Goal: Find specific page/section: Find specific page/section

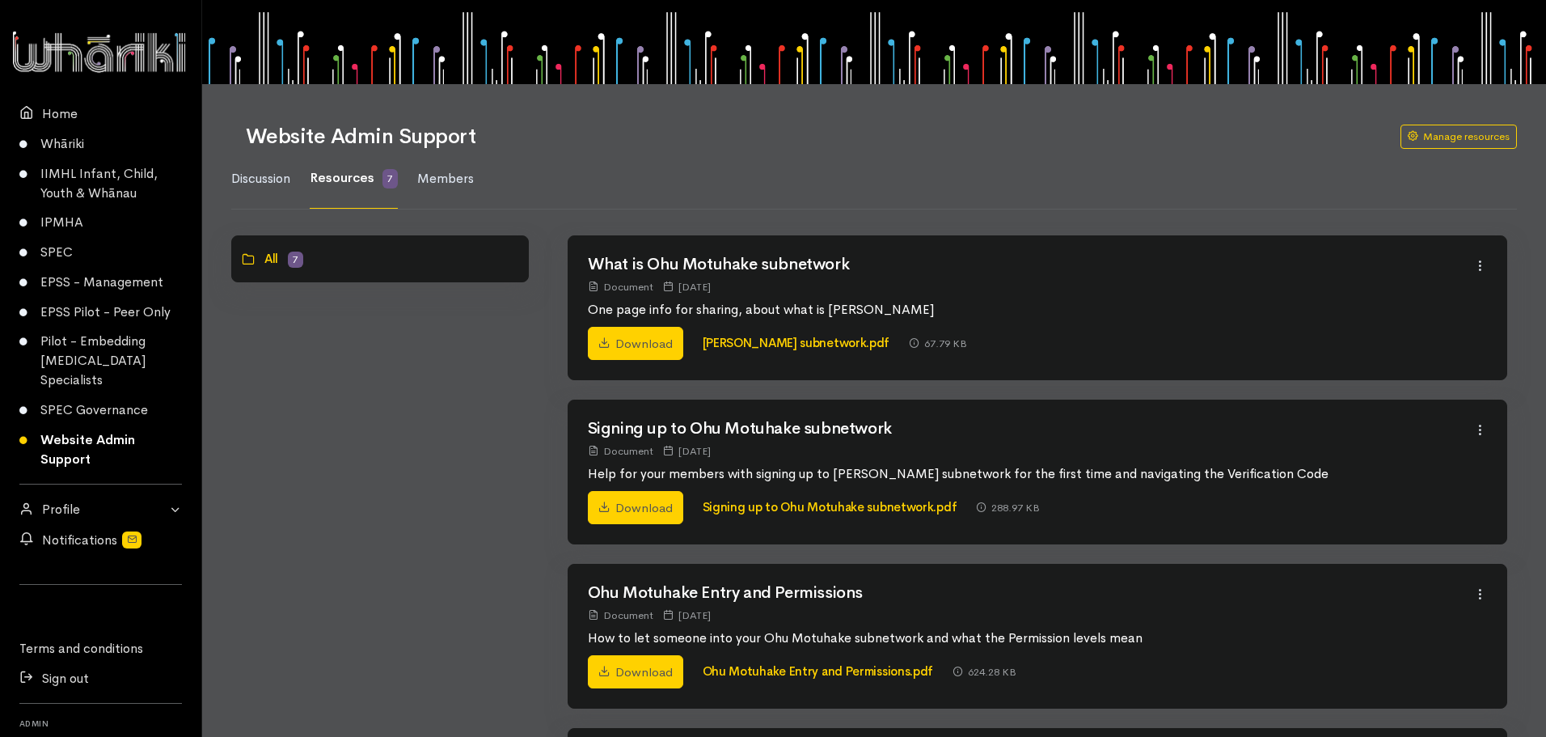
drag, startPoint x: 518, startPoint y: 424, endPoint x: 201, endPoint y: 427, distance: 316.2
click at [60, 252] on link "SPEC" at bounding box center [100, 253] width 201 height 30
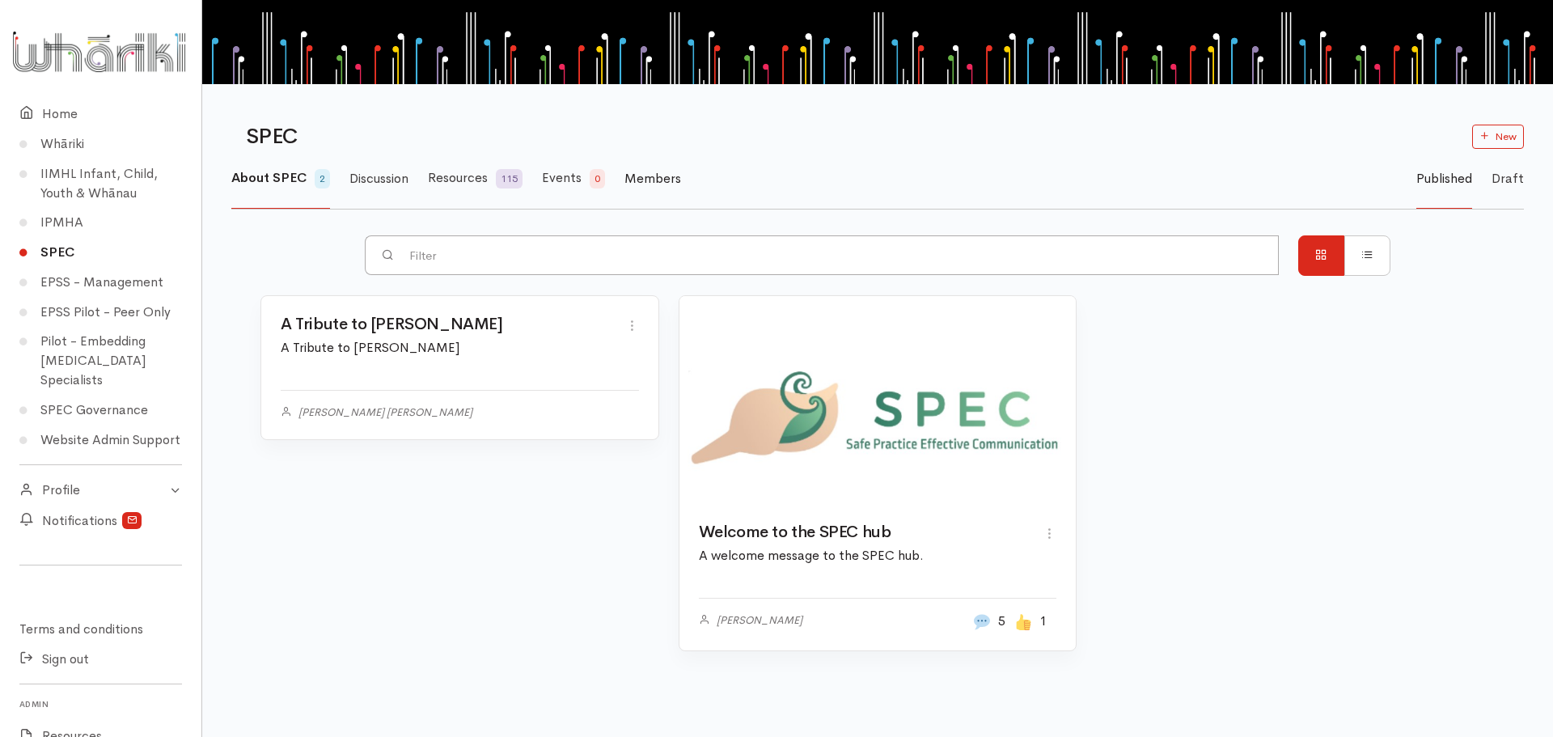
click at [644, 174] on span "Members" at bounding box center [652, 178] width 57 height 17
click at [645, 180] on span "Members" at bounding box center [652, 178] width 57 height 17
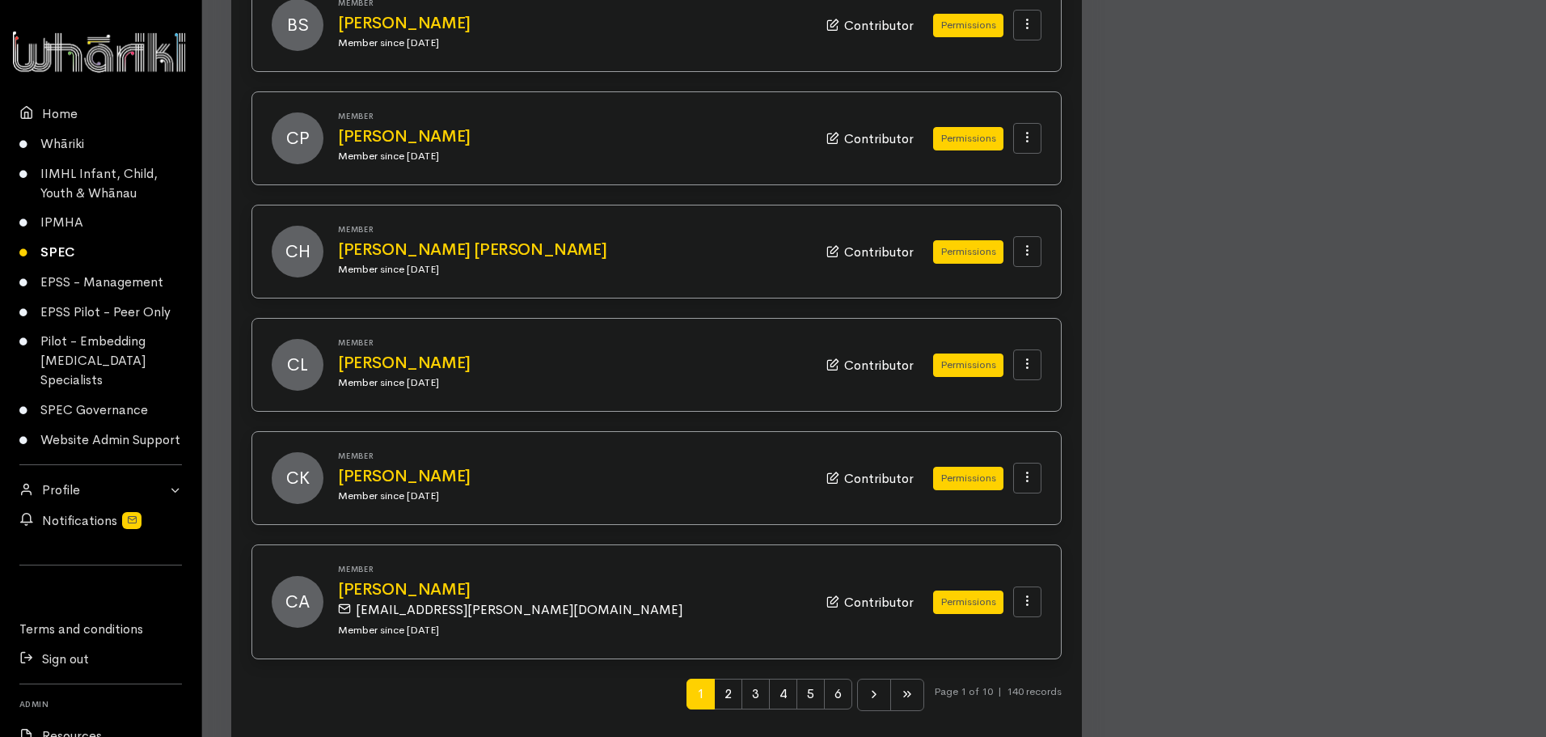
scroll to position [1498, 0]
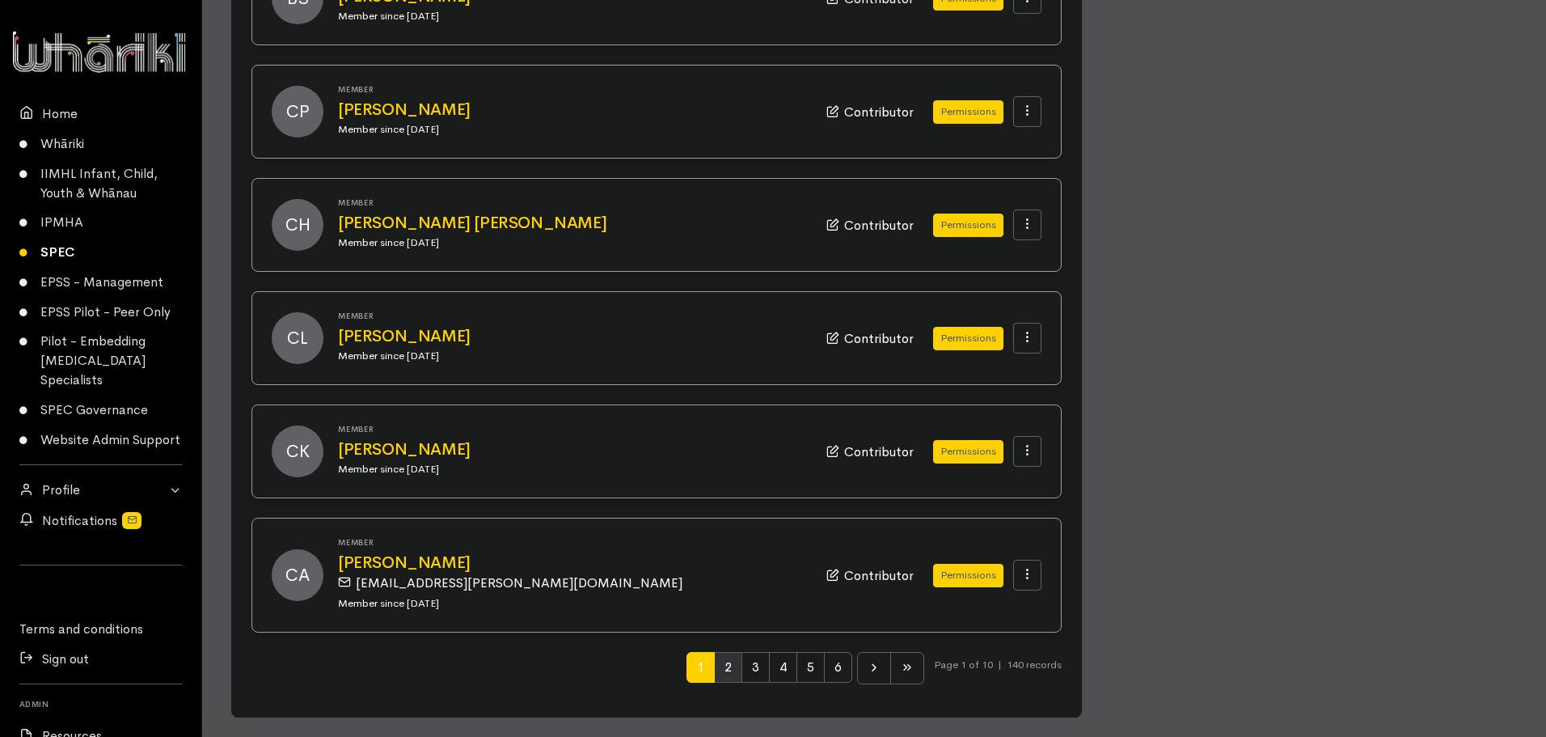
click at [730, 678] on span "2" at bounding box center [728, 667] width 28 height 31
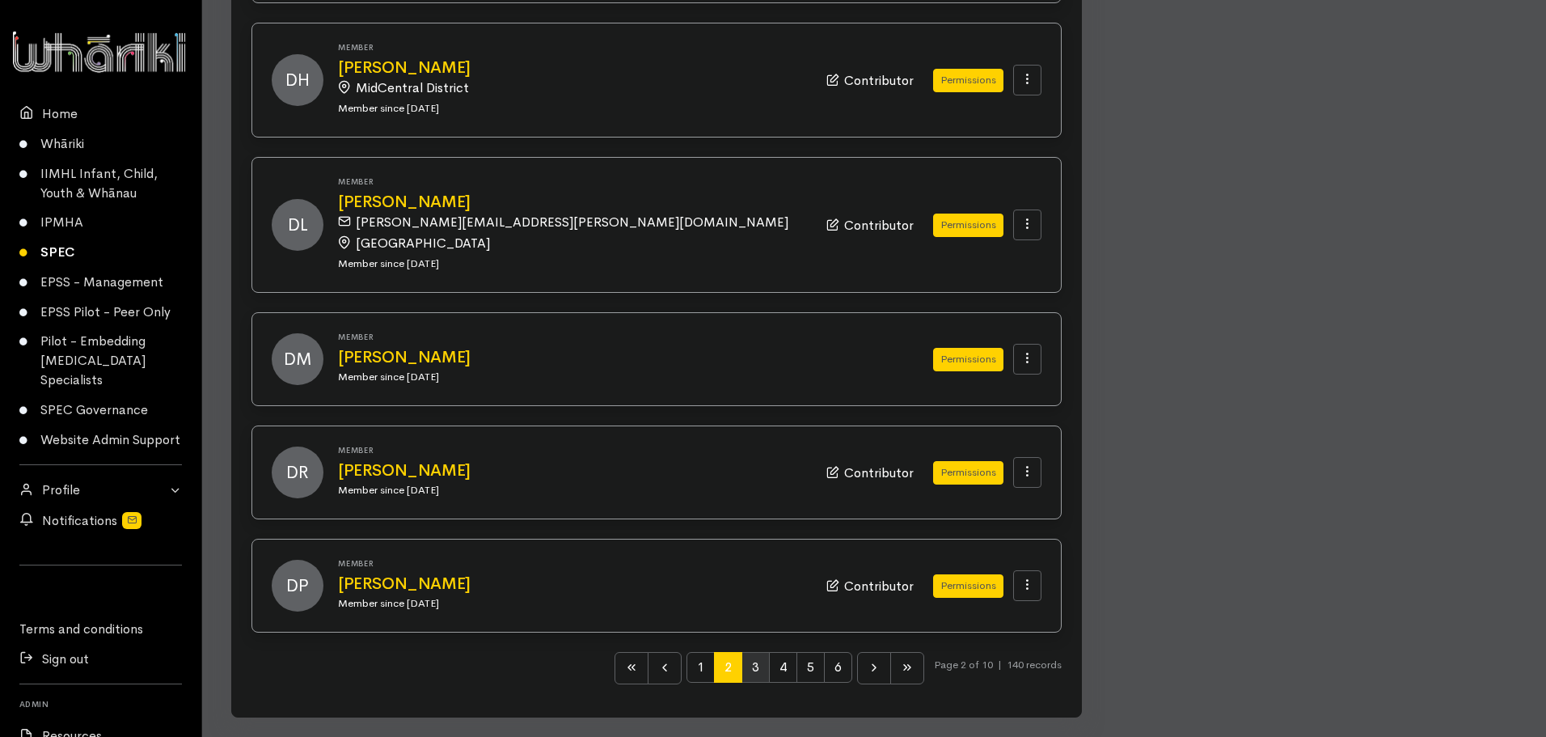
click at [751, 673] on span "3" at bounding box center [756, 667] width 28 height 31
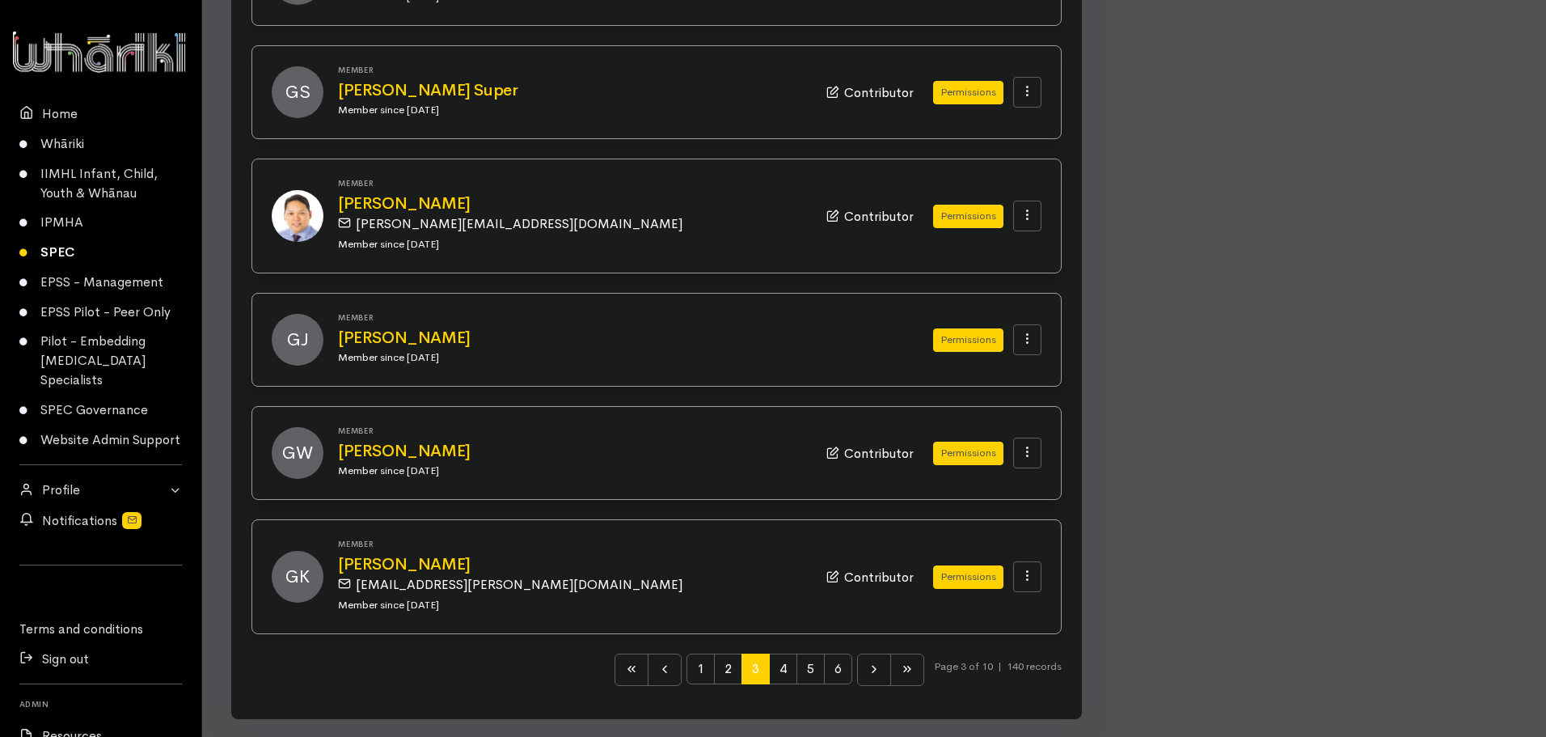
scroll to position [1456, 0]
click at [780, 671] on span "4" at bounding box center [783, 667] width 28 height 31
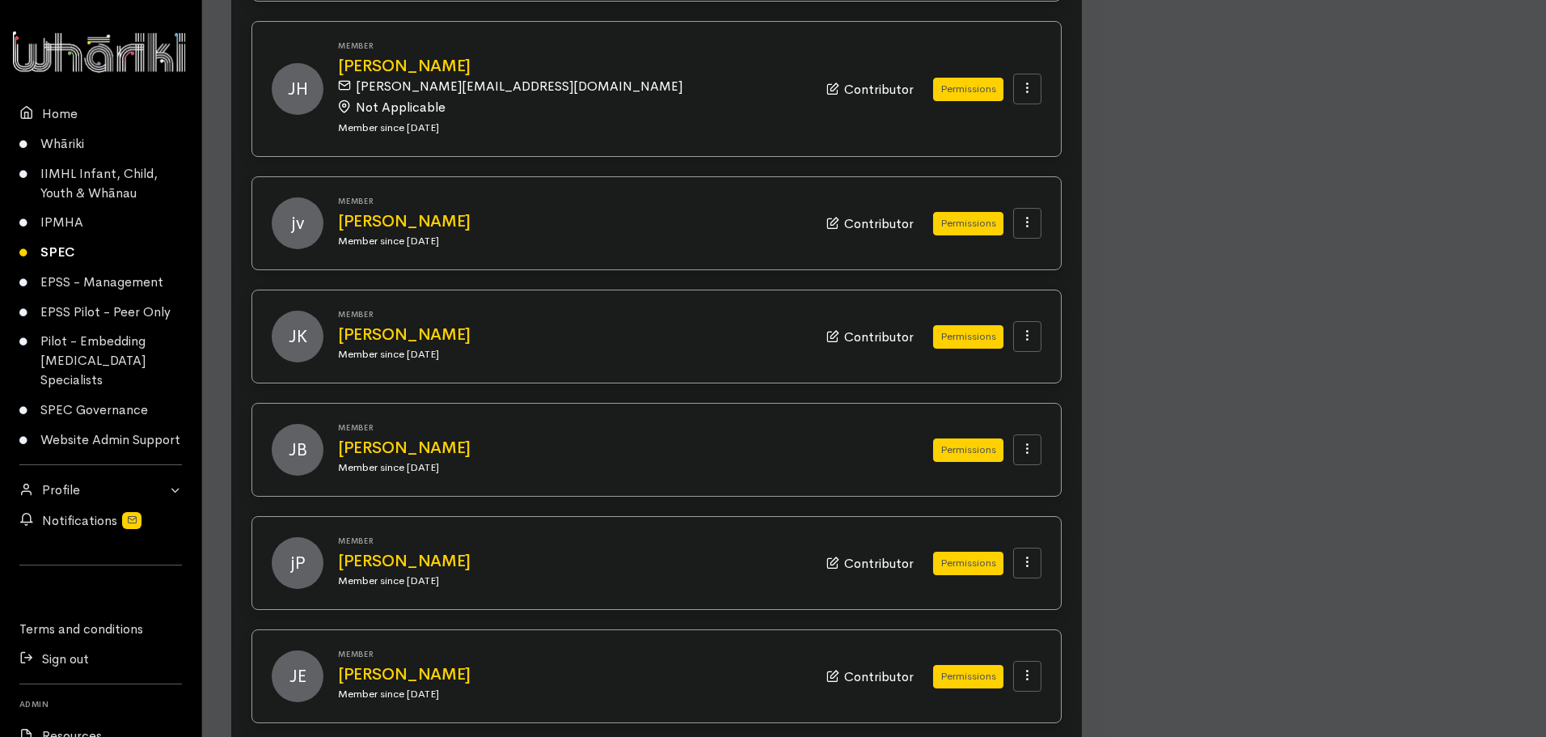
scroll to position [1498, 0]
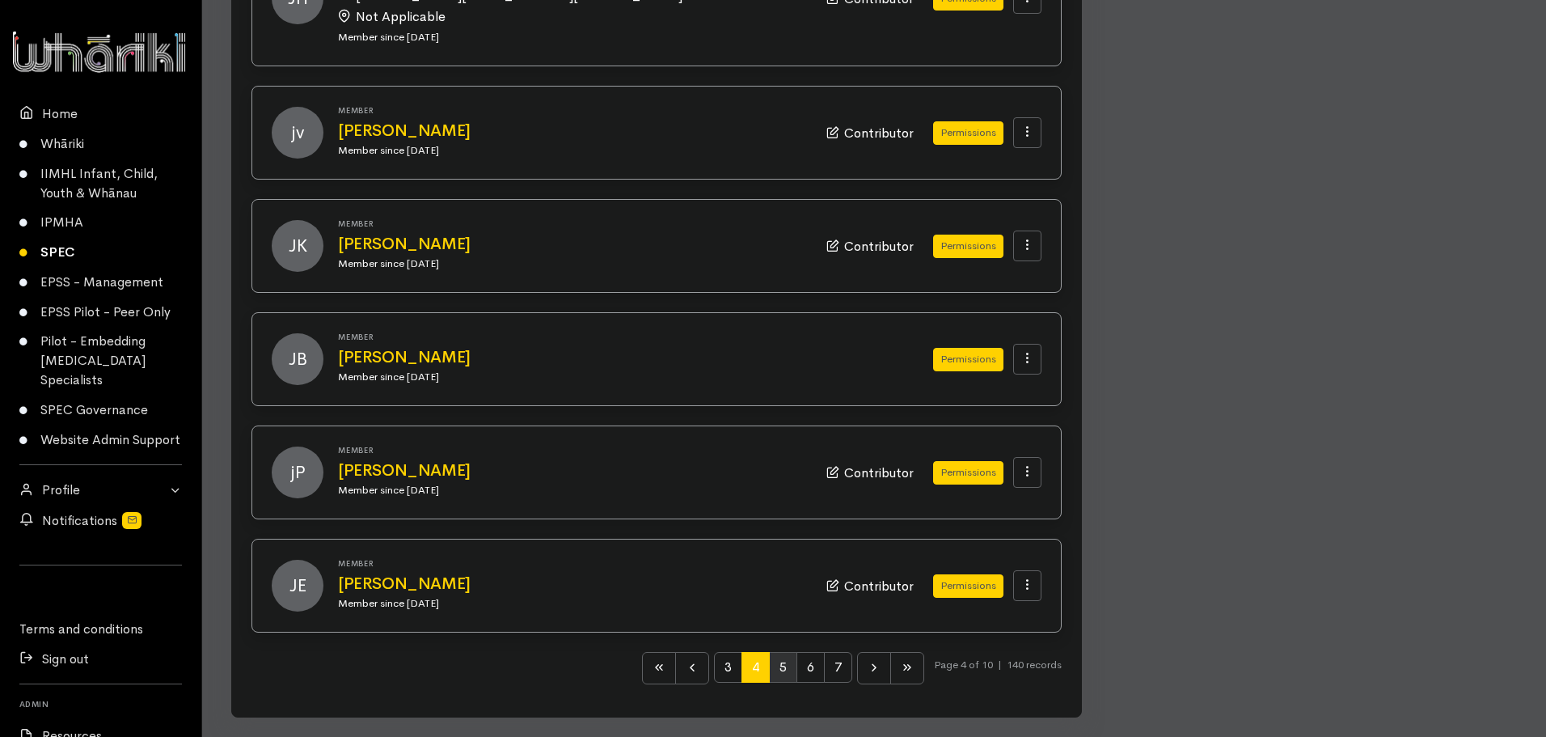
click at [773, 667] on span "5" at bounding box center [783, 667] width 28 height 31
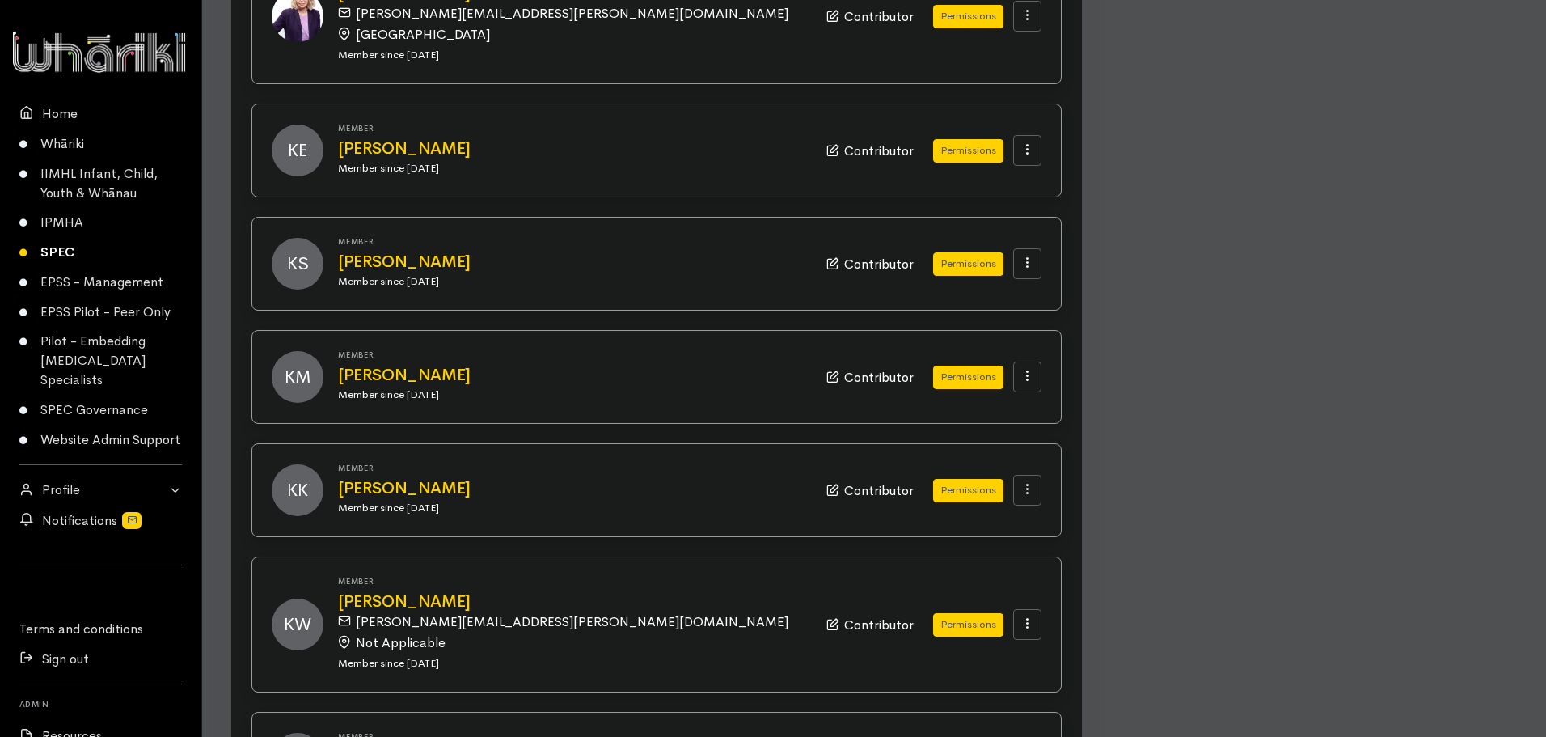
scroll to position [1456, 0]
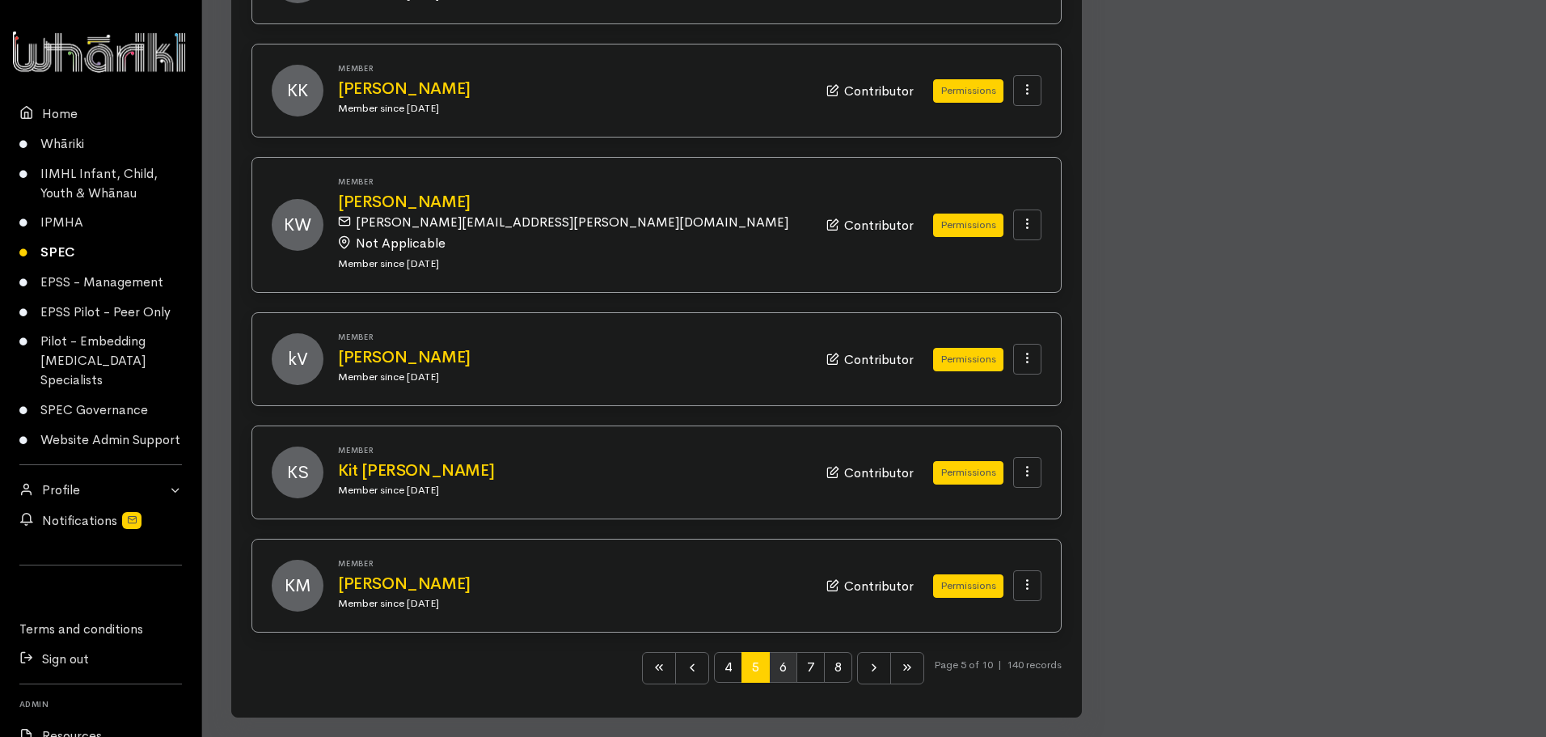
click at [783, 673] on span "6" at bounding box center [783, 667] width 28 height 31
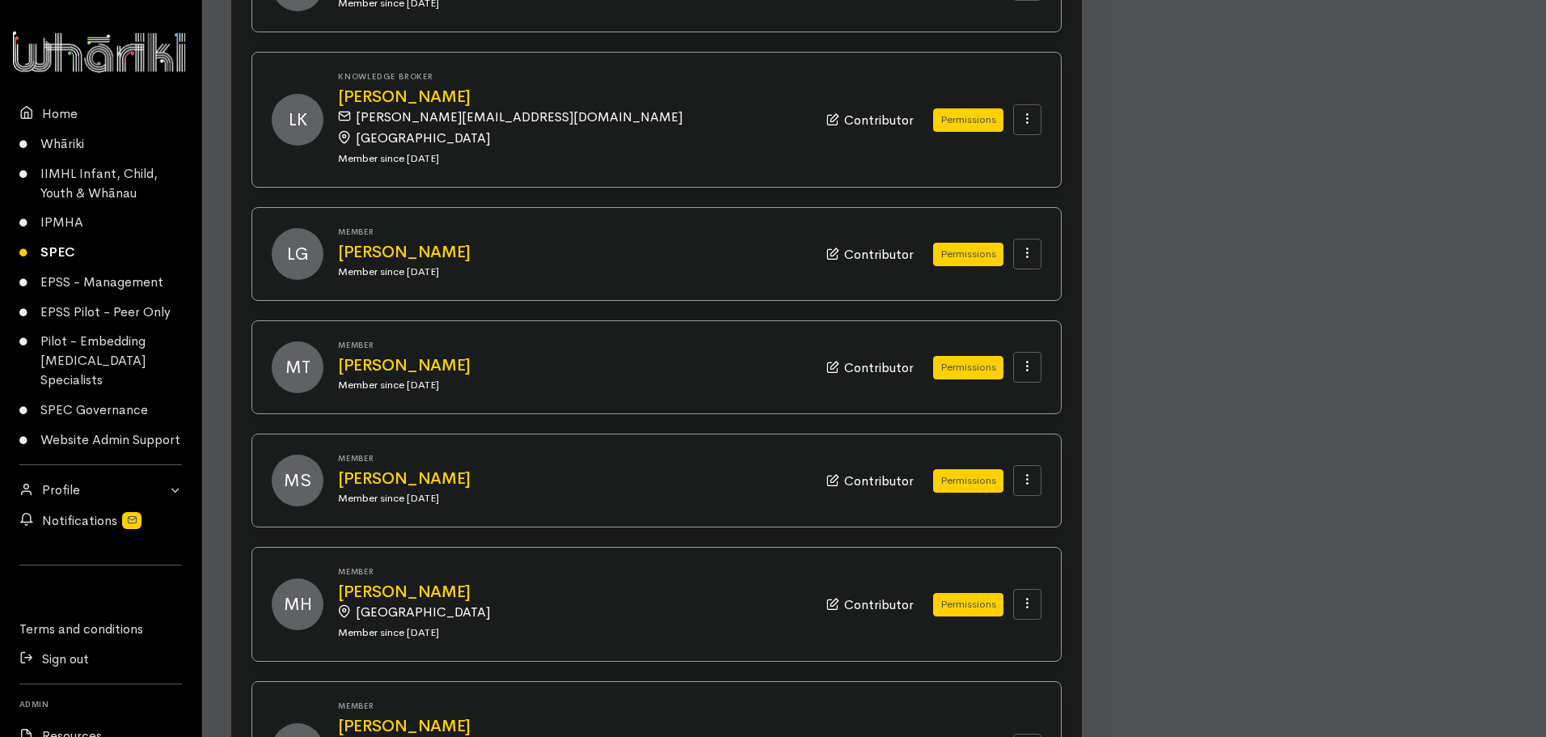
scroll to position [1645, 0]
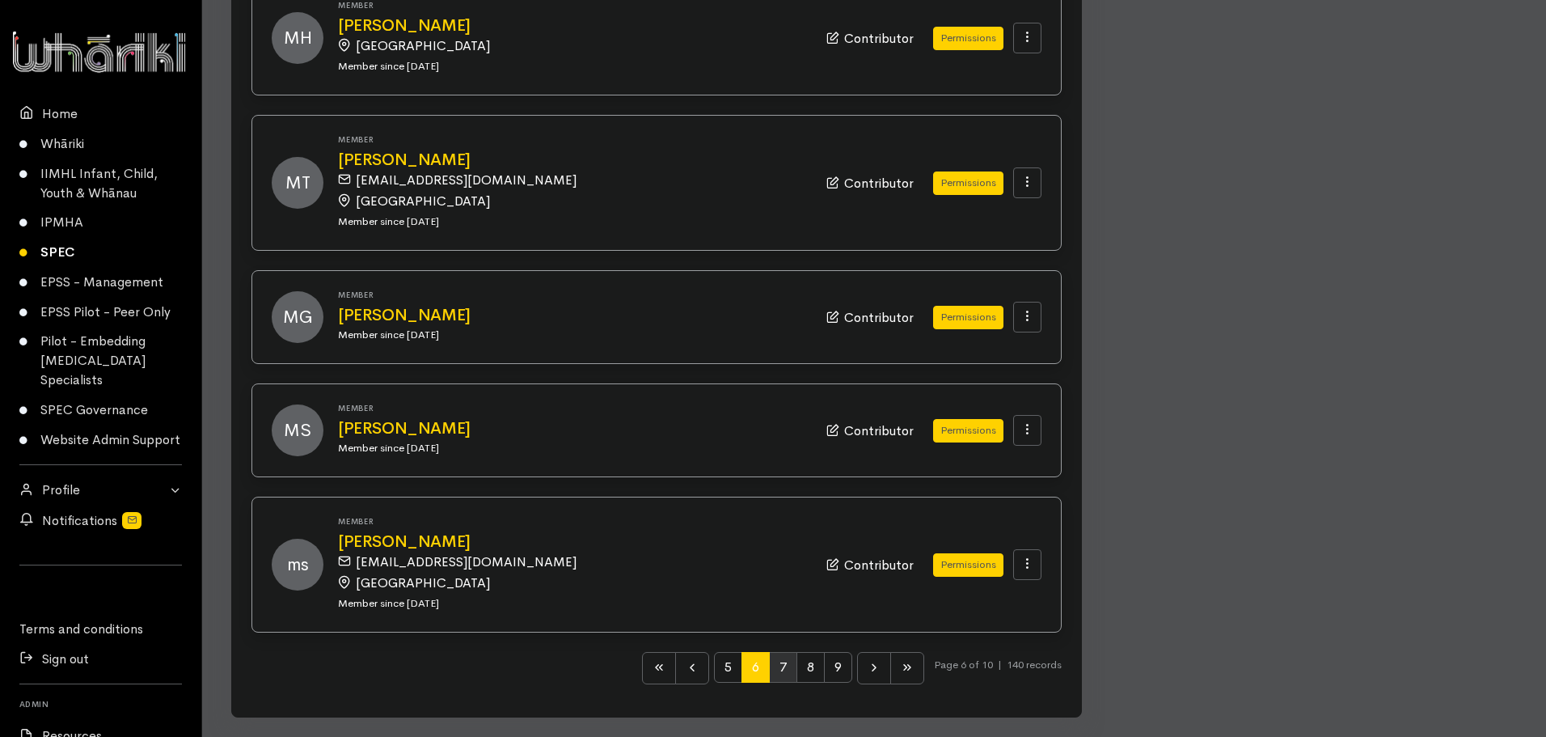
click at [779, 670] on span "7" at bounding box center [783, 667] width 28 height 31
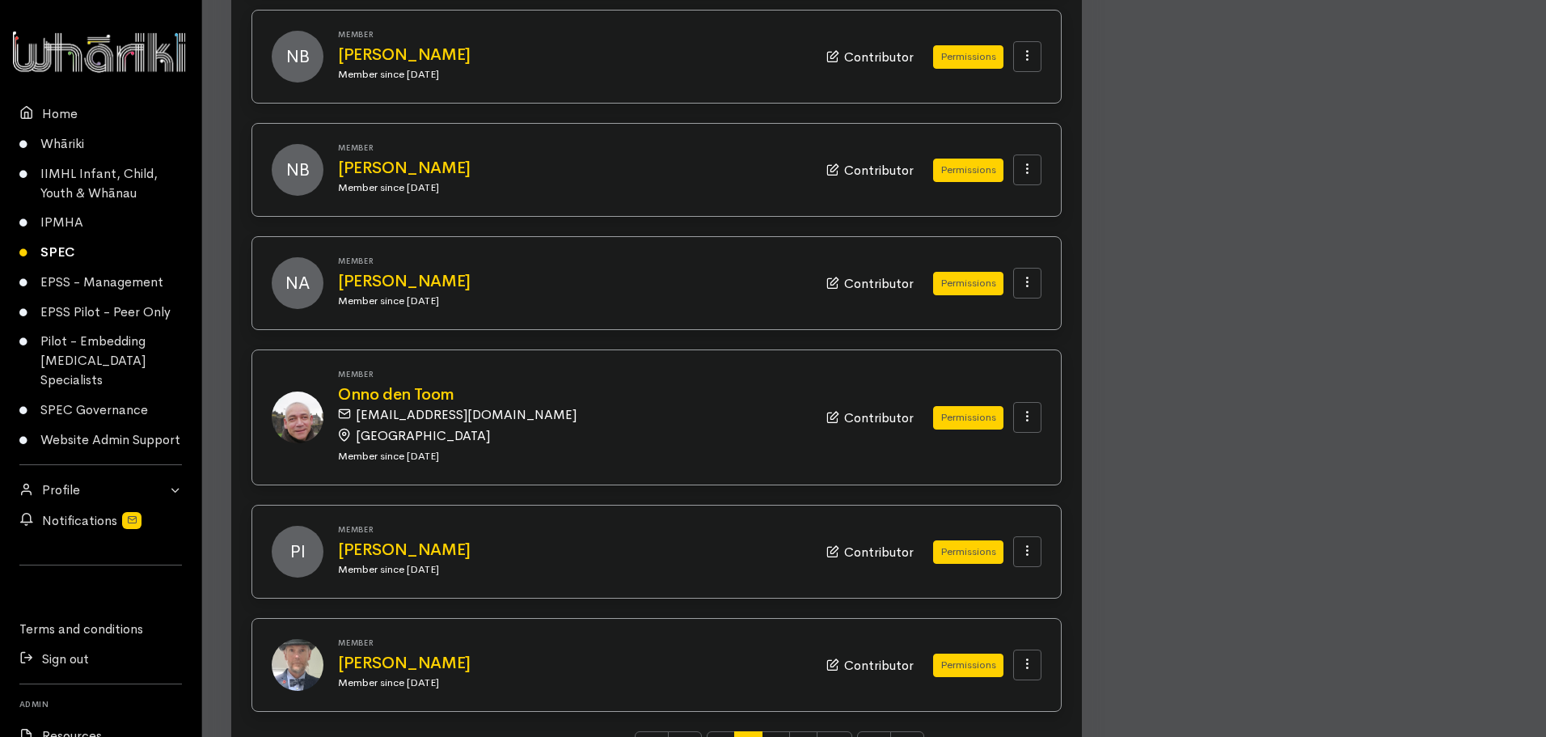
scroll to position [1477, 0]
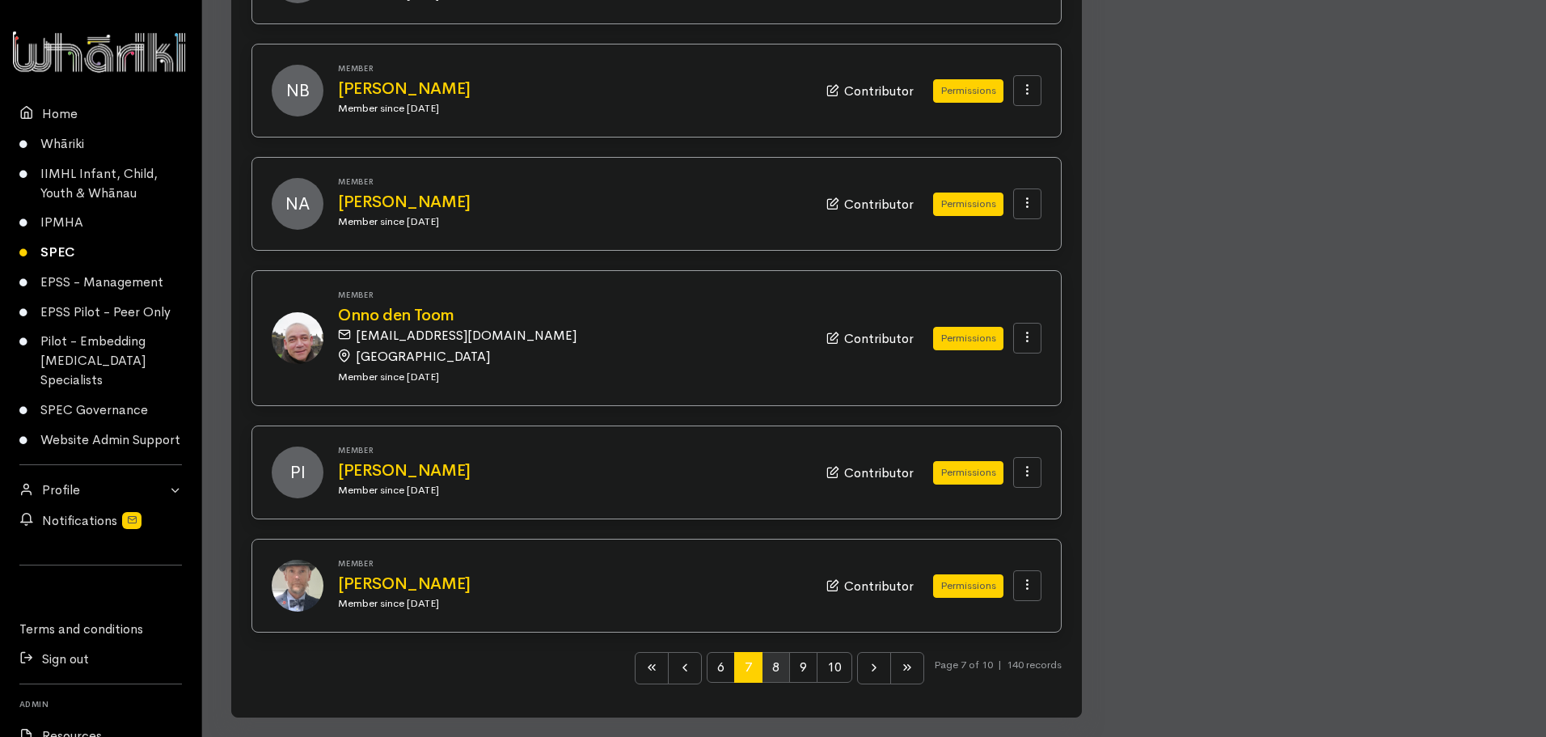
click at [774, 667] on span "8" at bounding box center [776, 667] width 28 height 31
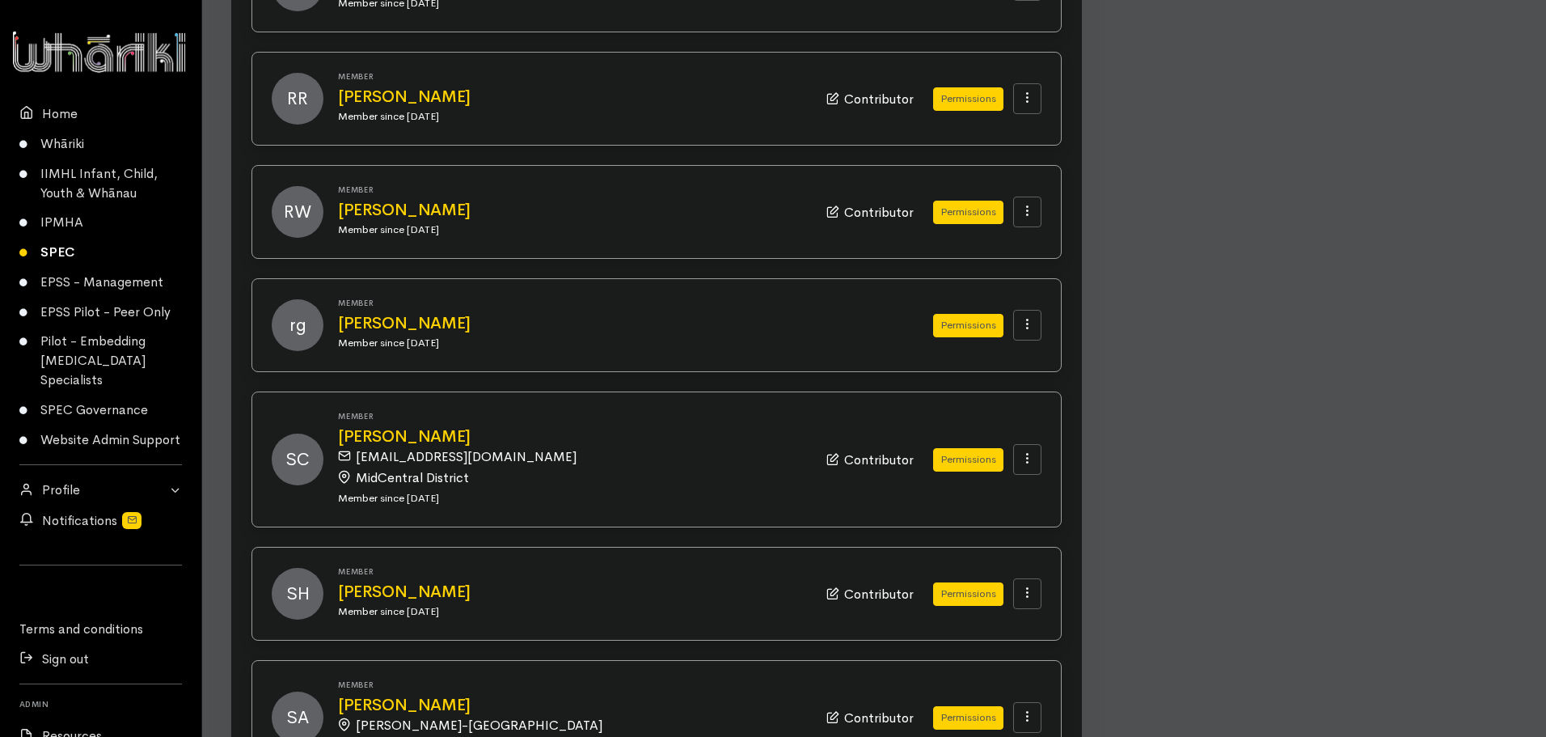
scroll to position [1519, 0]
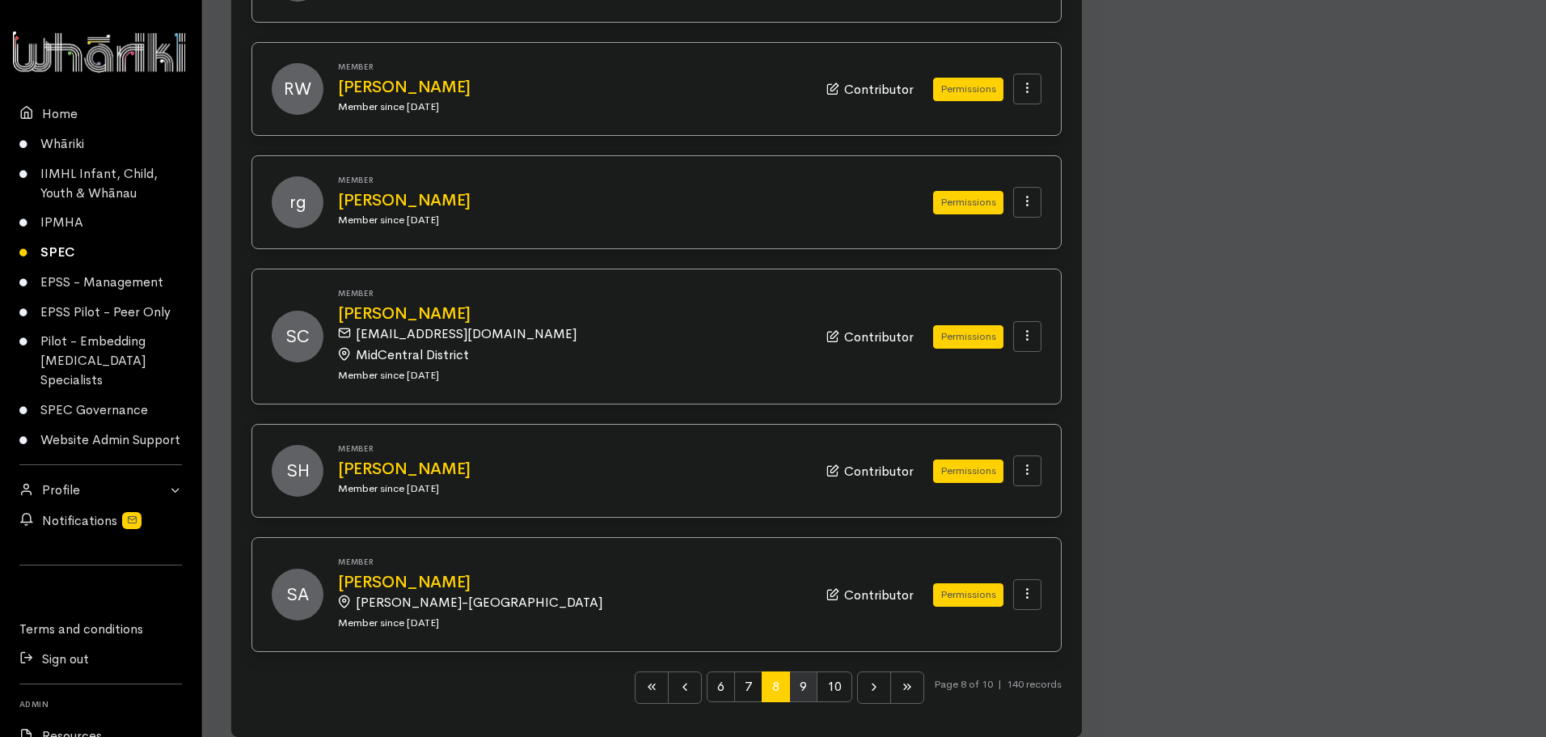
click at [800, 675] on span "9" at bounding box center [803, 686] width 28 height 31
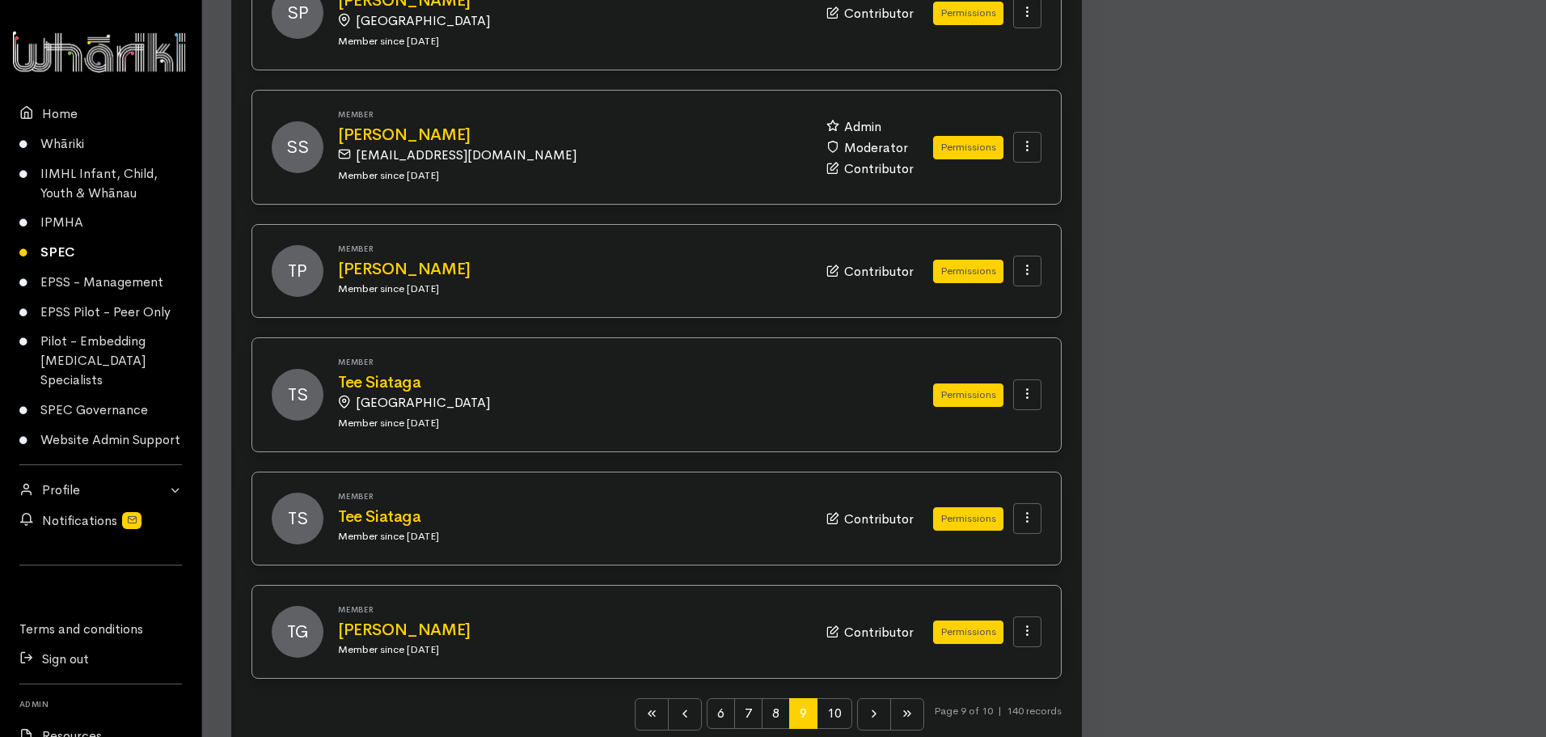
scroll to position [1508, 0]
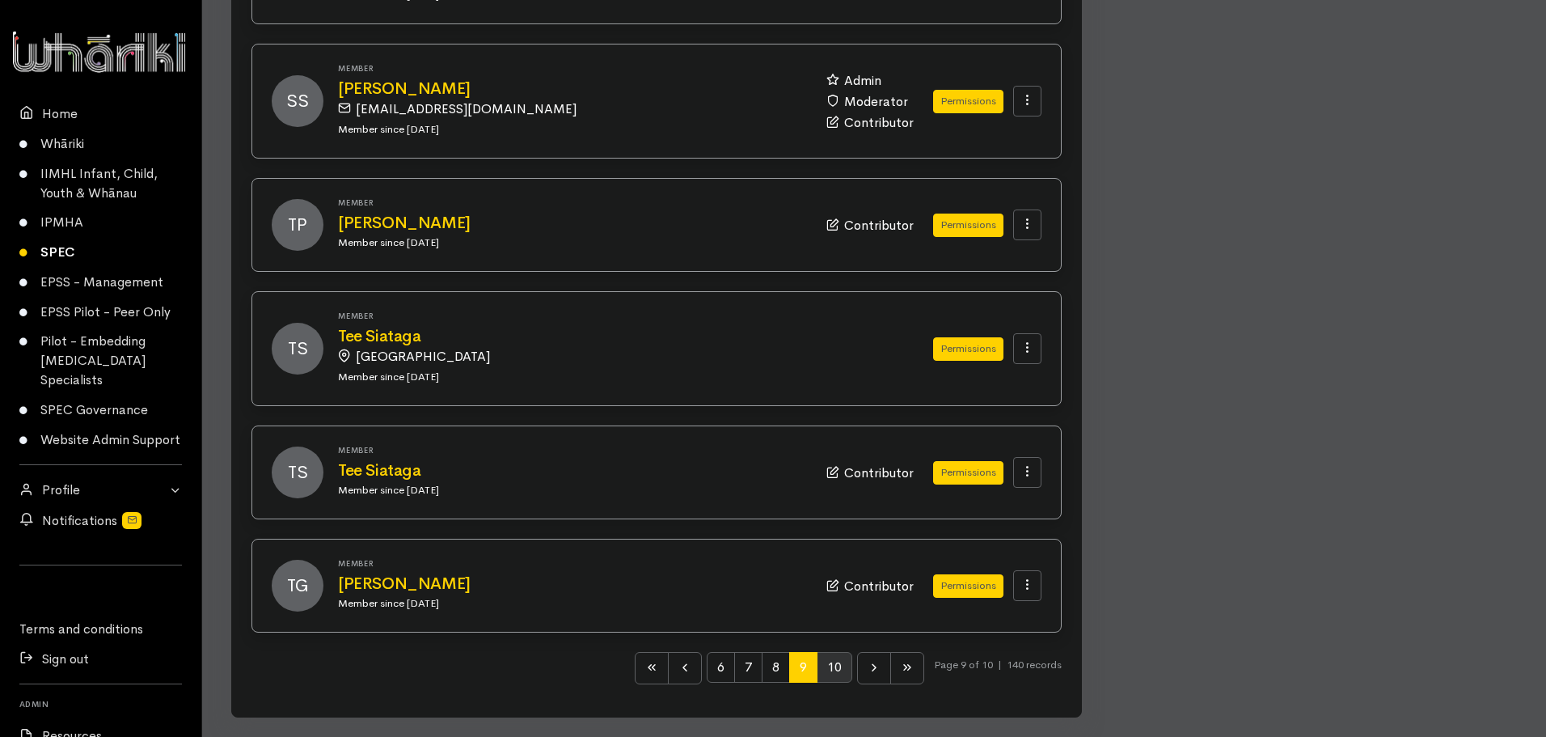
click at [834, 666] on span "10" at bounding box center [835, 667] width 36 height 31
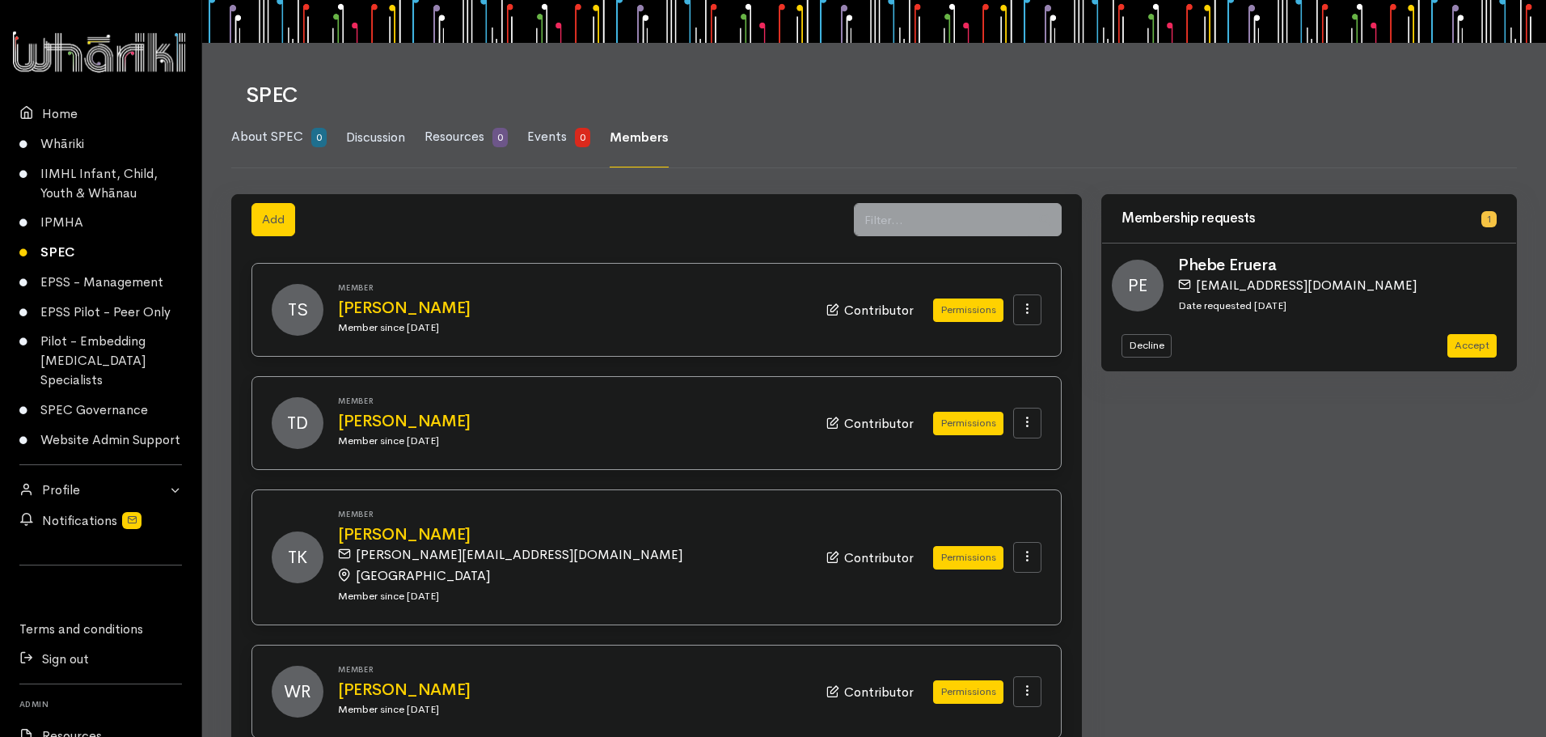
scroll to position [27, 0]
